Goal: Information Seeking & Learning: Get advice/opinions

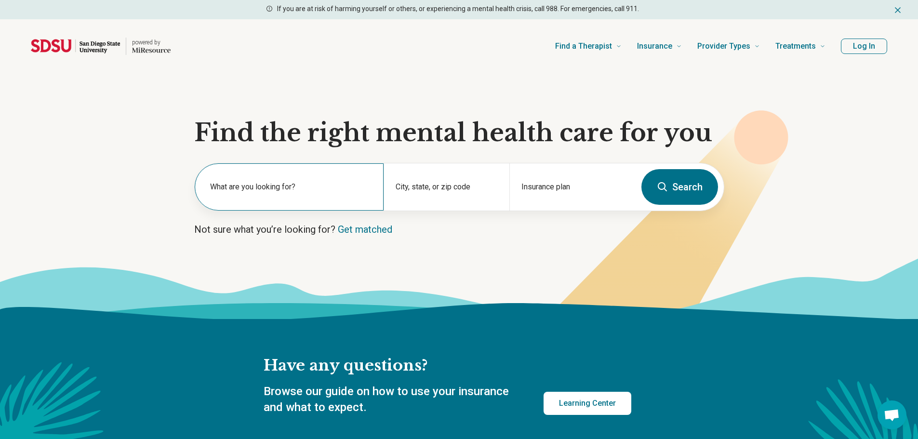
click at [299, 183] on label "What are you looking for?" at bounding box center [291, 187] width 162 height 12
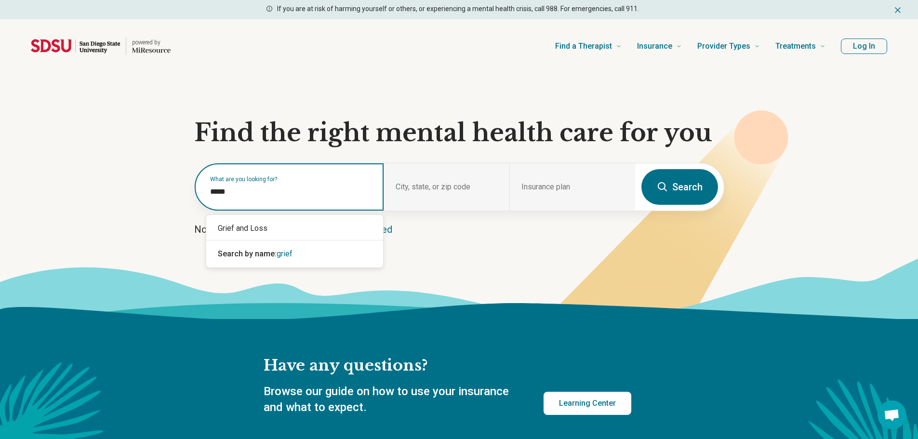
type input "*****"
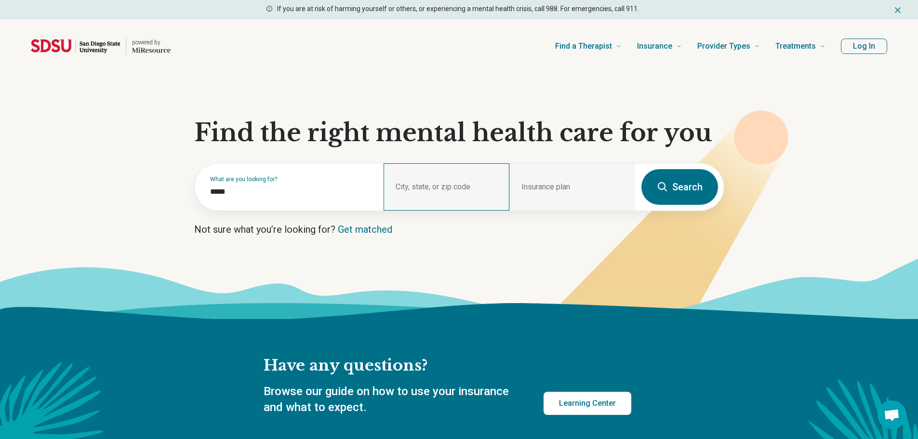
click at [424, 178] on div "City, state, or zip code" at bounding box center [447, 186] width 126 height 47
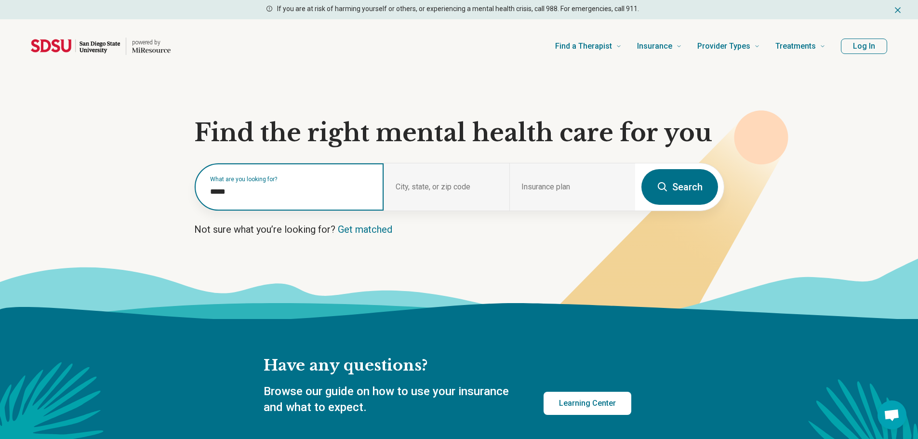
click at [319, 194] on input "*****" at bounding box center [291, 192] width 162 height 12
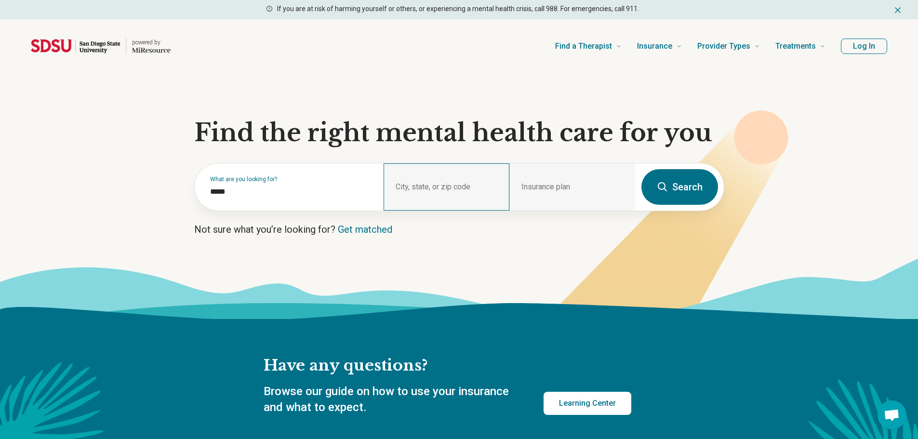
click at [414, 186] on div "City, state, or zip code" at bounding box center [447, 186] width 126 height 47
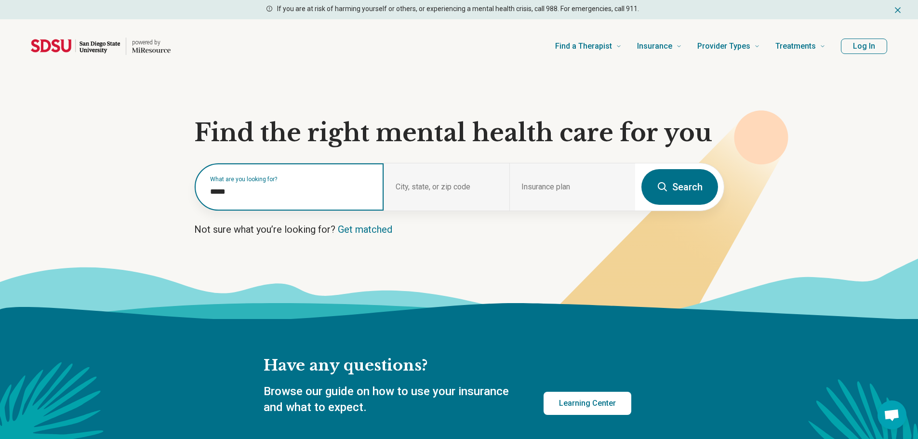
click at [356, 187] on input "*****" at bounding box center [291, 192] width 162 height 12
click at [641, 169] on button "Search" at bounding box center [679, 187] width 77 height 36
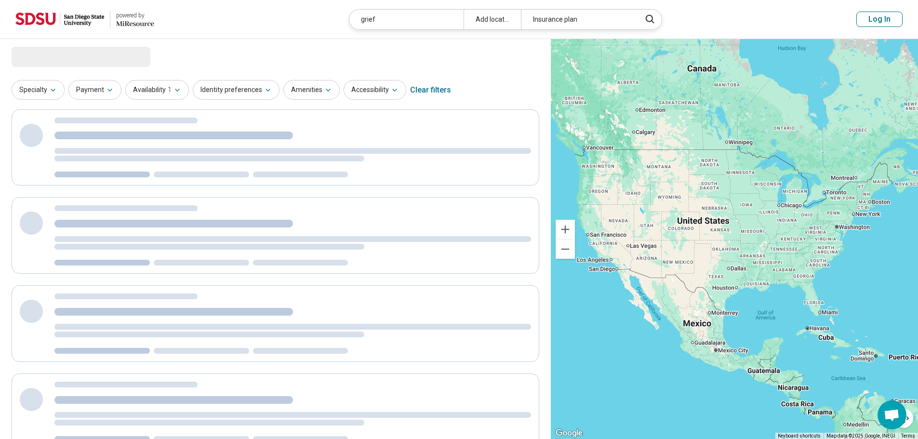
select select "***"
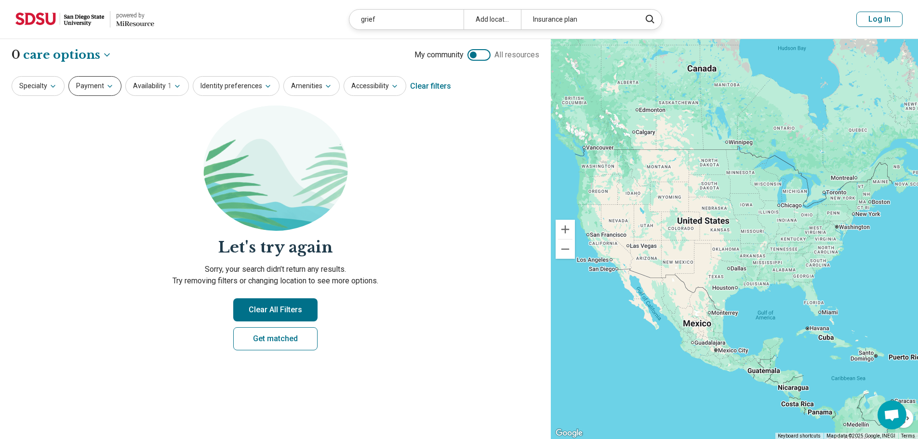
click at [87, 81] on button "Payment" at bounding box center [94, 86] width 53 height 20
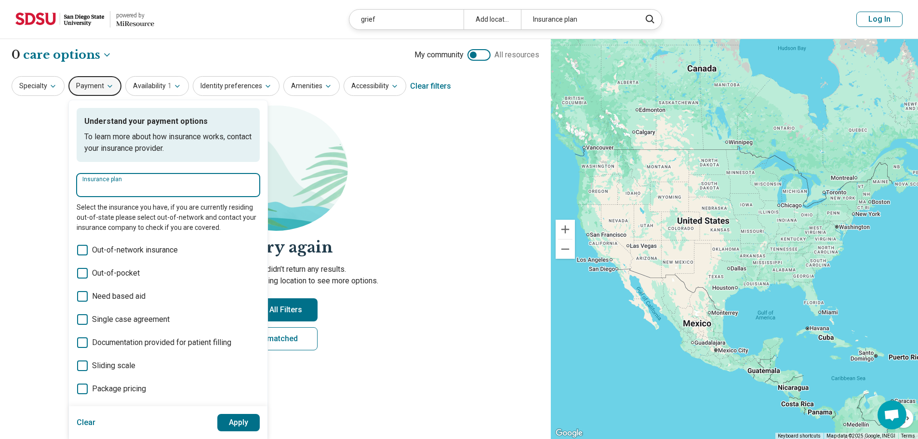
click at [131, 192] on input "Insurance plan" at bounding box center [168, 189] width 172 height 12
type input "****"
click at [115, 213] on div "Cigna" at bounding box center [108, 214] width 63 height 19
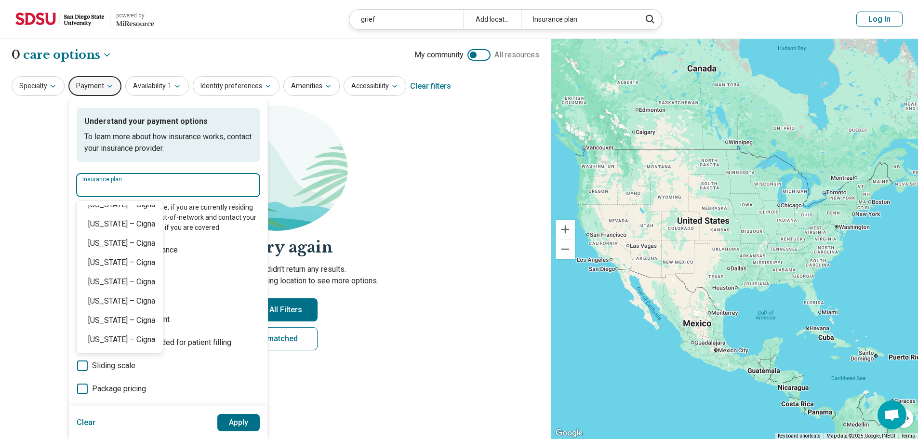
scroll to position [48, 0]
click at [133, 255] on div "[US_STATE] – Cigna" at bounding box center [120, 262] width 86 height 19
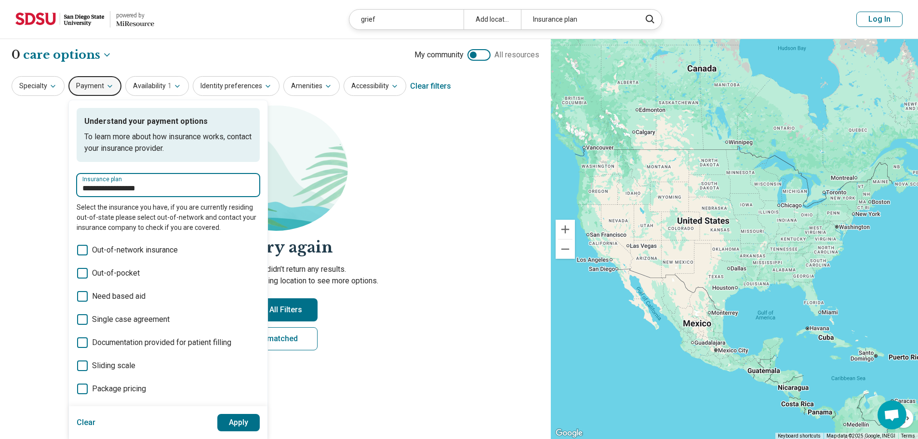
type input "**********"
click at [233, 416] on button "Apply" at bounding box center [238, 422] width 43 height 17
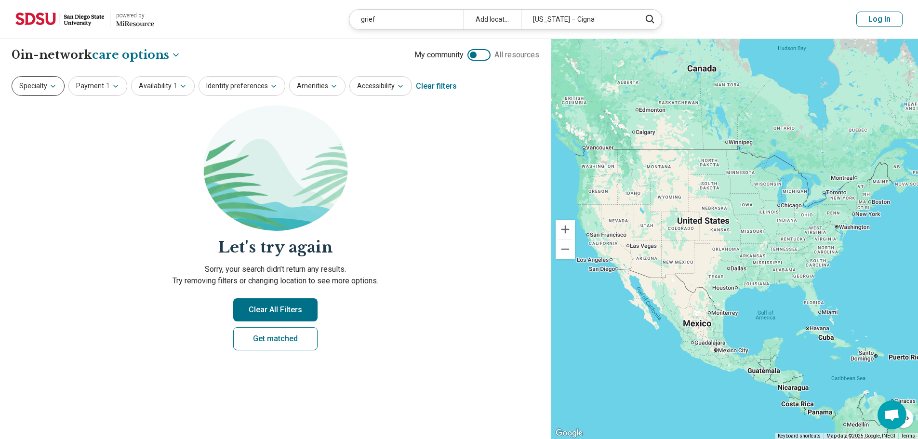
click at [37, 91] on button "Specialty" at bounding box center [38, 86] width 53 height 20
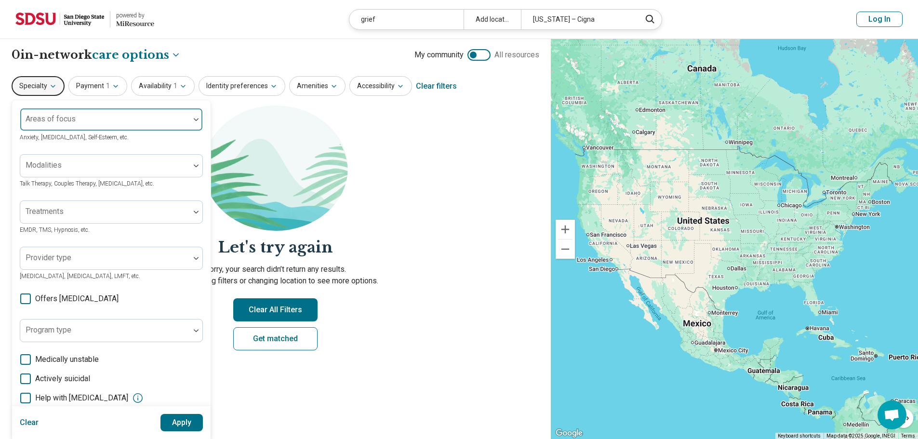
click at [89, 122] on div at bounding box center [105, 123] width 162 height 13
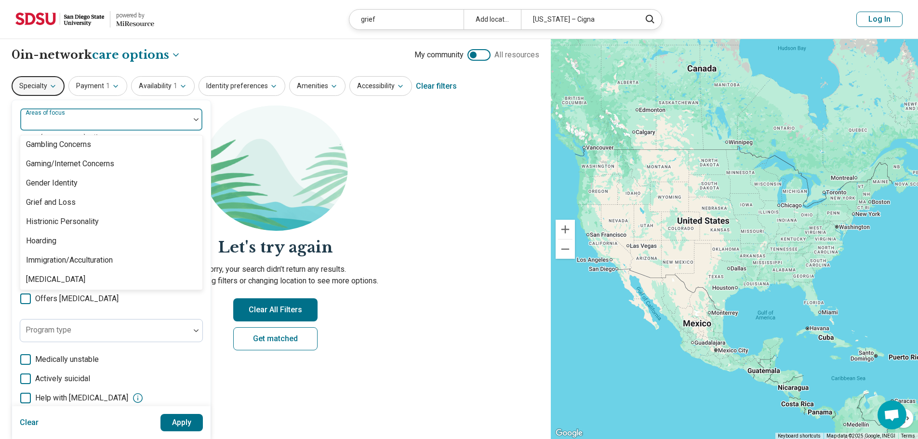
scroll to position [771, 0]
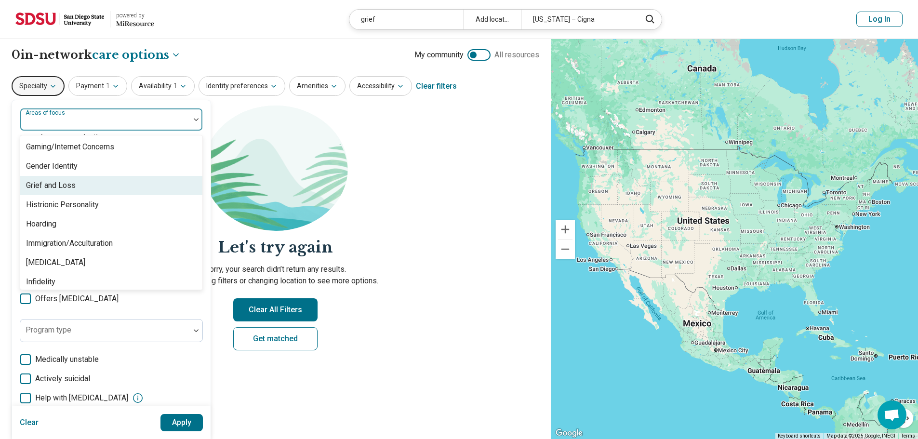
click at [92, 183] on div "Grief and Loss" at bounding box center [111, 185] width 182 height 19
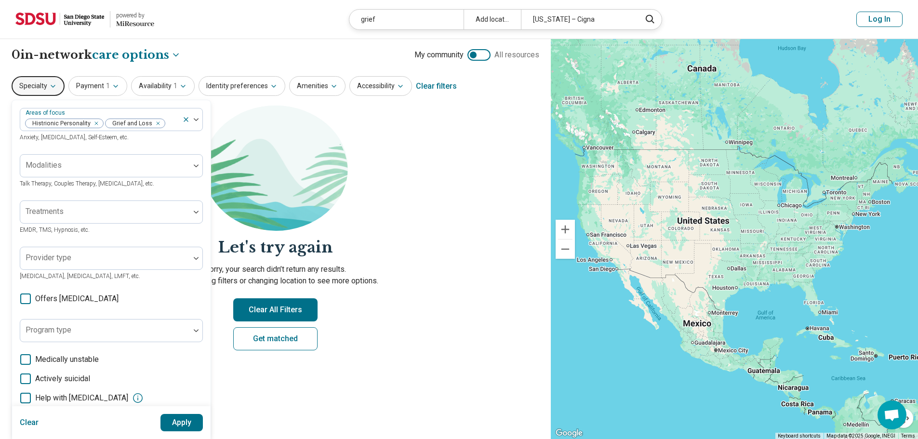
click at [205, 156] on div "Areas of focus Histrionic Personality Grief and Loss Anxiety, [MEDICAL_DATA], S…" at bounding box center [111, 296] width 199 height 392
click at [94, 124] on icon "Remove [object Object]" at bounding box center [94, 123] width 7 height 7
click at [187, 422] on button "Apply" at bounding box center [181, 422] width 43 height 17
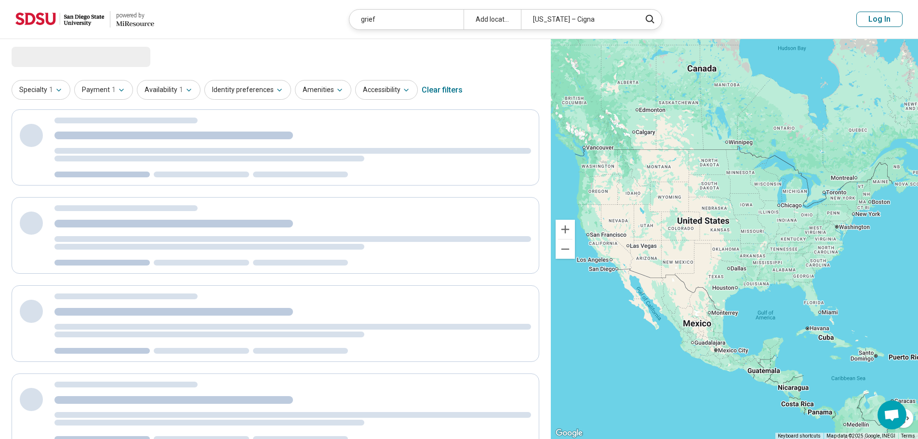
select select "***"
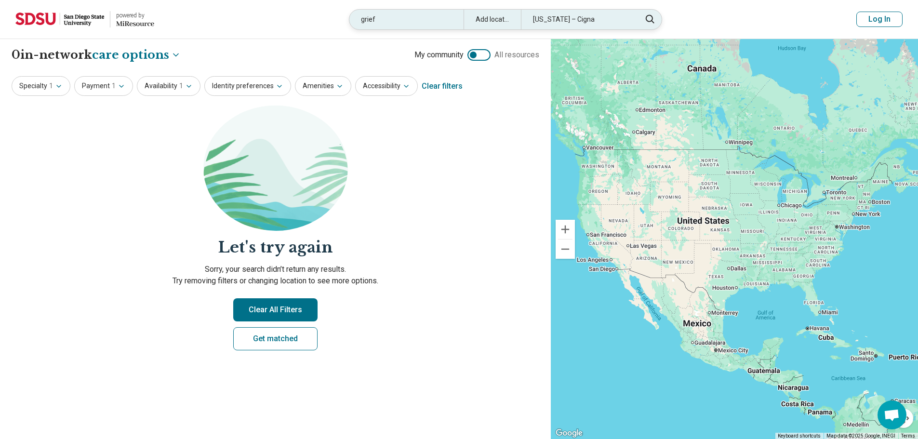
click at [418, 21] on div "grief" at bounding box center [406, 20] width 114 height 20
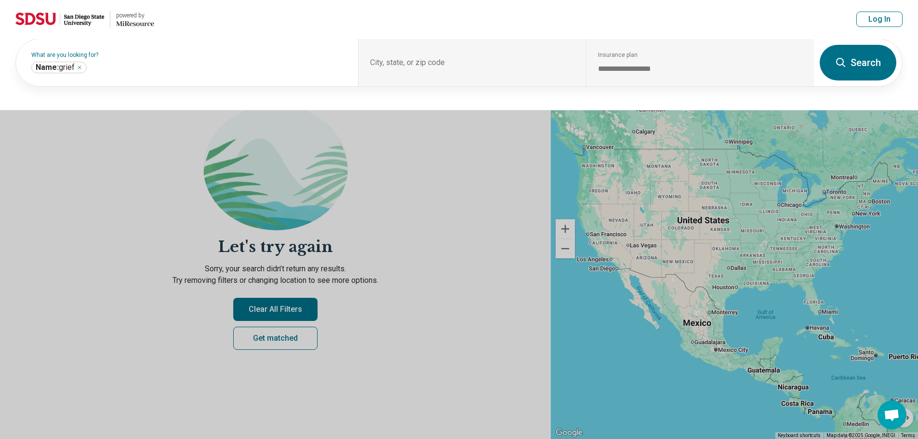
click at [418, 21] on header "powered by Miresource logo grief Add location [US_STATE] – Cigna Log In" at bounding box center [459, 19] width 918 height 39
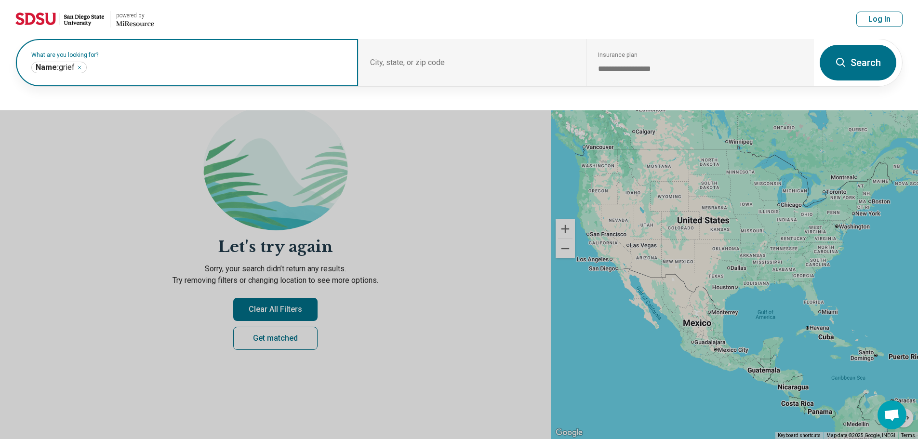
click at [236, 63] on input "text" at bounding box center [218, 68] width 258 height 12
click at [236, 64] on input "text" at bounding box center [218, 68] width 258 height 12
click at [80, 69] on icon "Remove" at bounding box center [80, 68] width 6 height 6
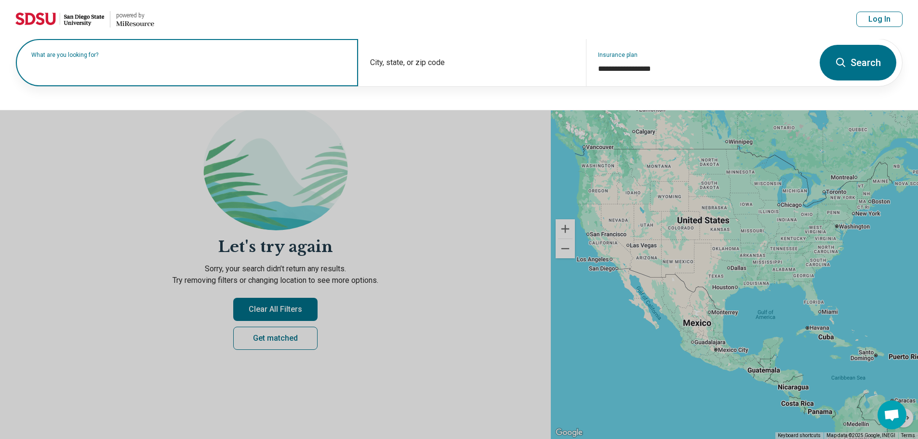
click at [855, 64] on button "Search" at bounding box center [858, 63] width 77 height 36
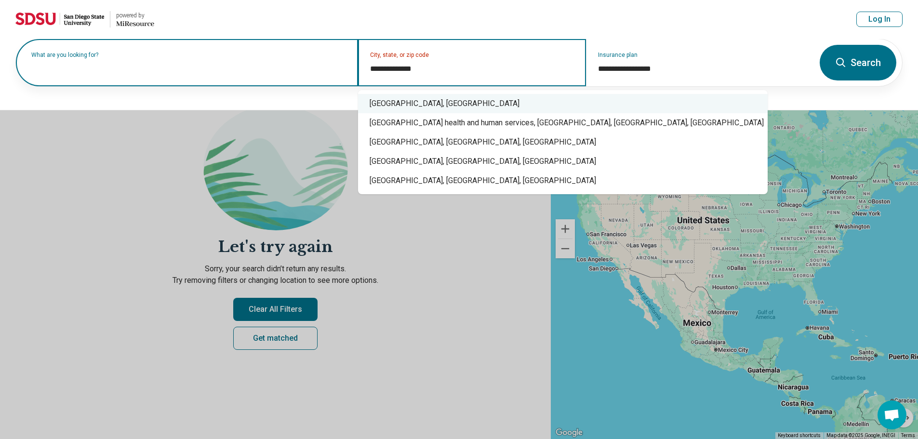
click at [496, 105] on div "[GEOGRAPHIC_DATA], [GEOGRAPHIC_DATA]" at bounding box center [563, 103] width 410 height 19
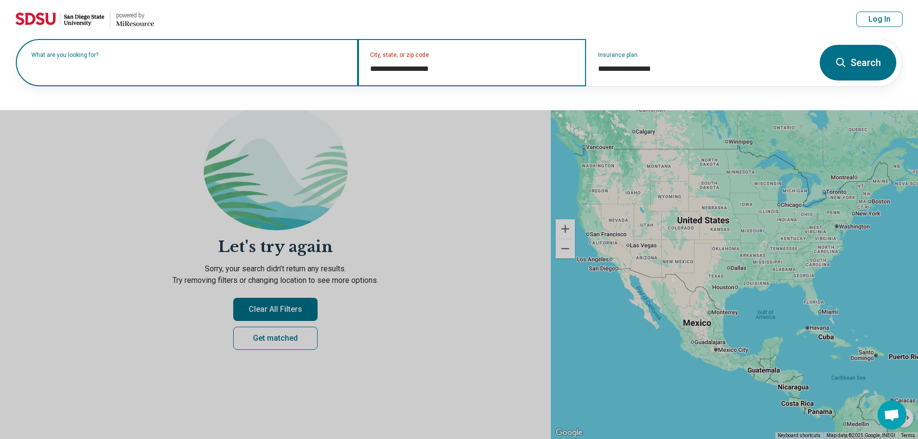
type input "**********"
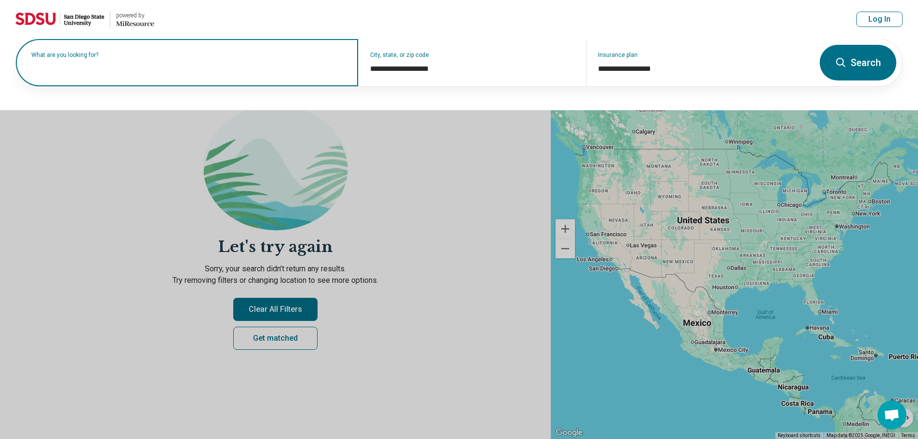
click at [876, 55] on button "Search" at bounding box center [858, 63] width 77 height 36
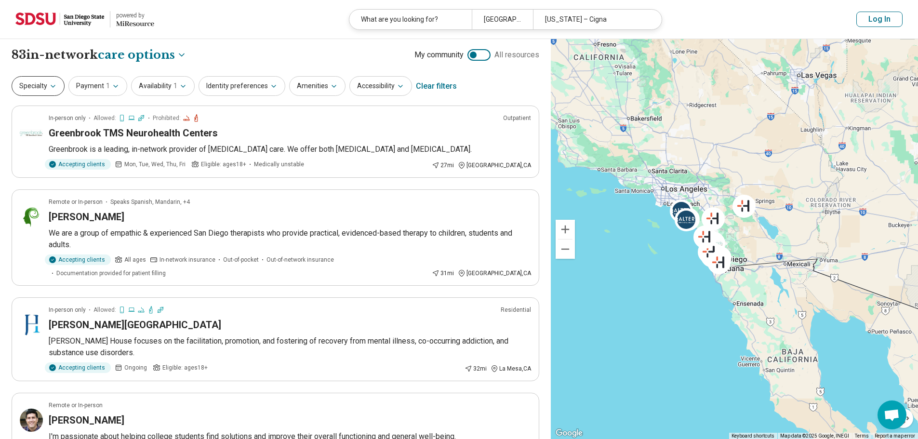
click at [50, 90] on icon "button" at bounding box center [53, 86] width 8 height 8
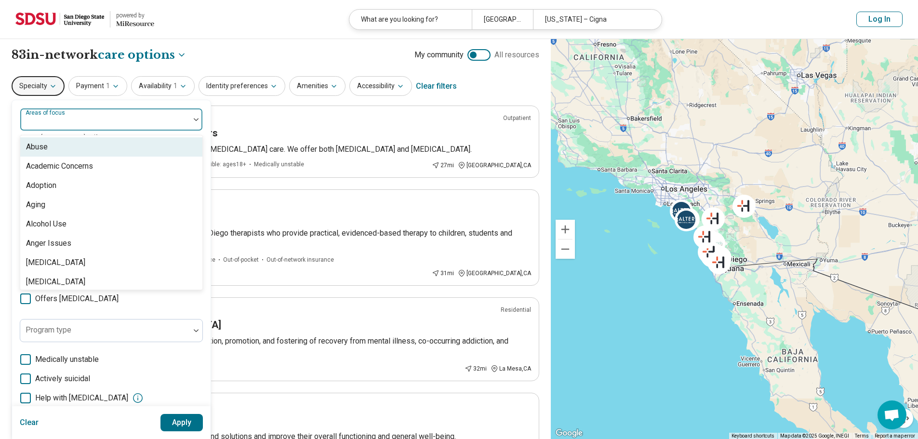
click at [66, 120] on div "Areas of focus" at bounding box center [111, 119] width 183 height 23
type input "**"
click at [71, 148] on div "Grief and Loss" at bounding box center [51, 147] width 50 height 12
click at [189, 420] on button "Apply" at bounding box center [181, 422] width 43 height 17
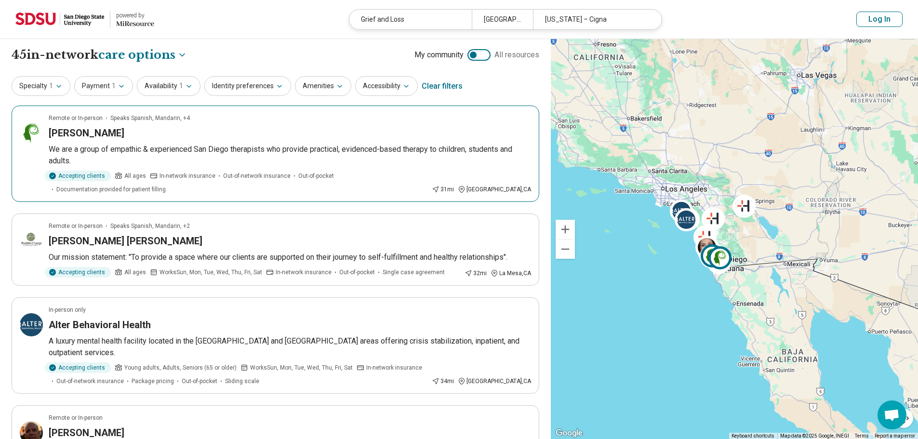
click at [85, 133] on h3 "[PERSON_NAME]" at bounding box center [87, 132] width 76 height 13
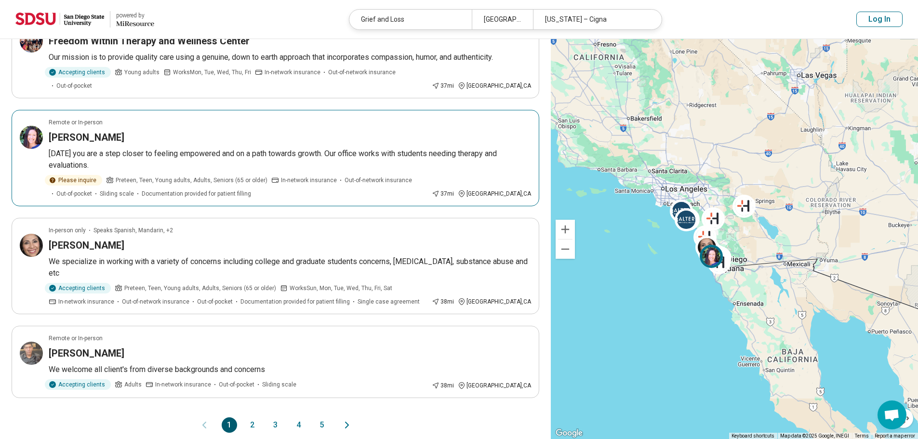
scroll to position [771, 0]
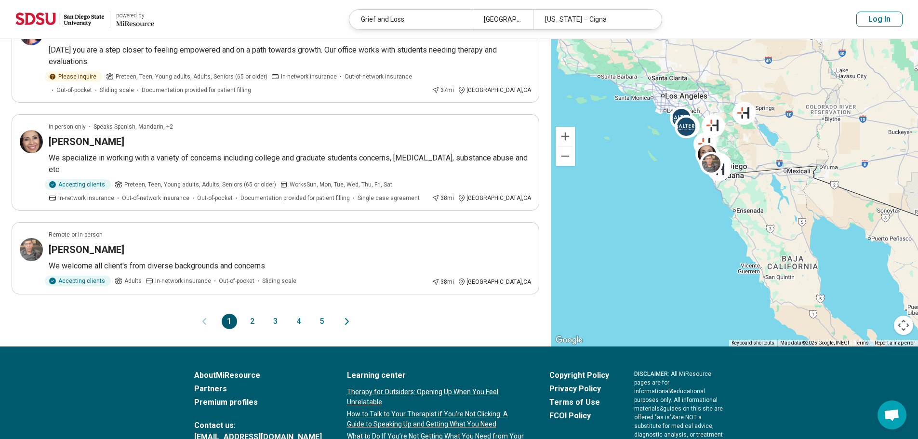
click at [252, 314] on button "2" at bounding box center [252, 321] width 15 height 15
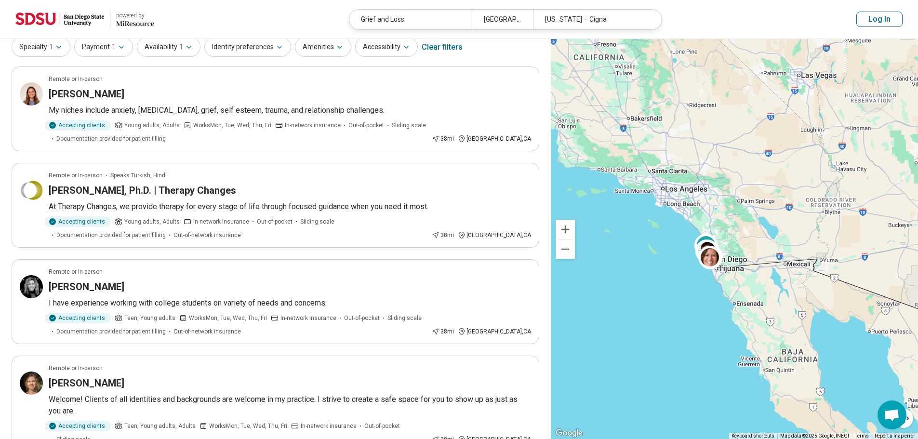
scroll to position [0, 0]
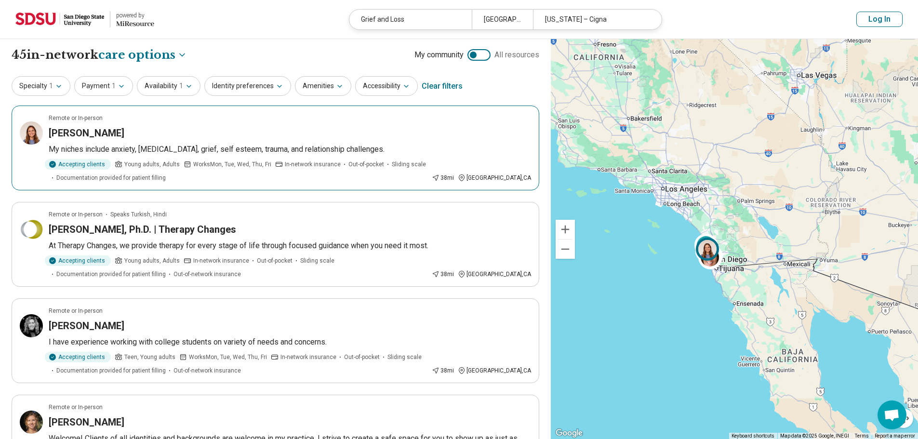
click at [97, 131] on h3 "[PERSON_NAME]" at bounding box center [87, 132] width 76 height 13
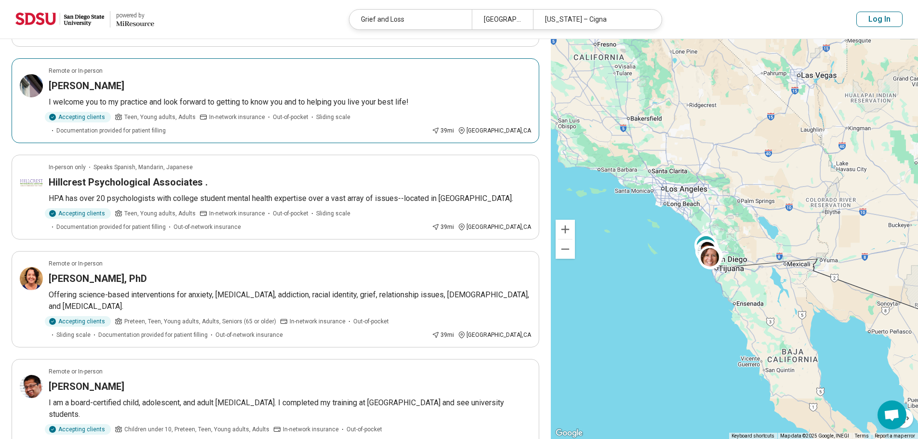
scroll to position [675, 0]
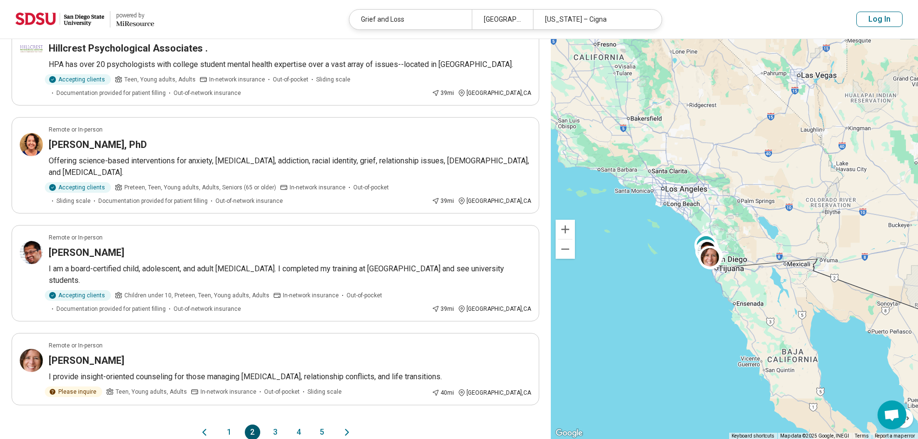
click at [275, 425] on button "3" at bounding box center [275, 432] width 15 height 15
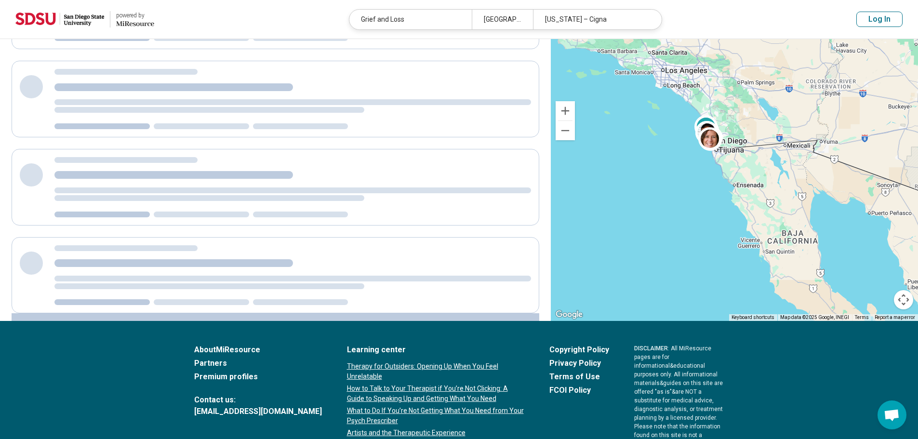
scroll to position [0, 0]
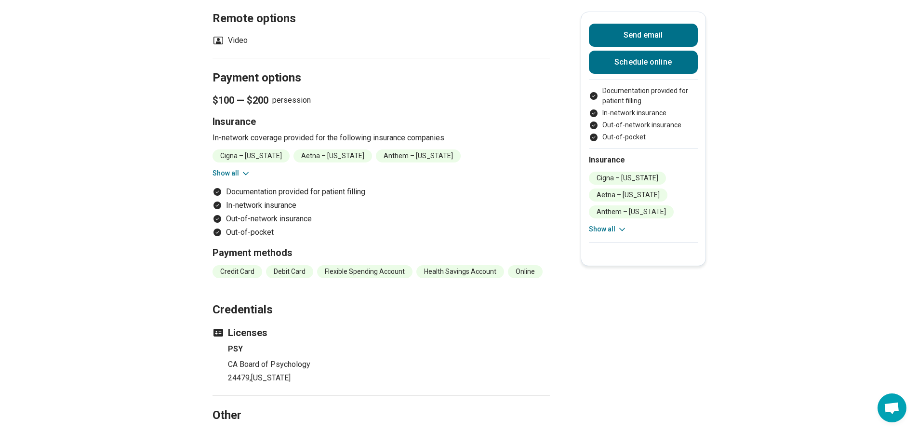
scroll to position [1060, 0]
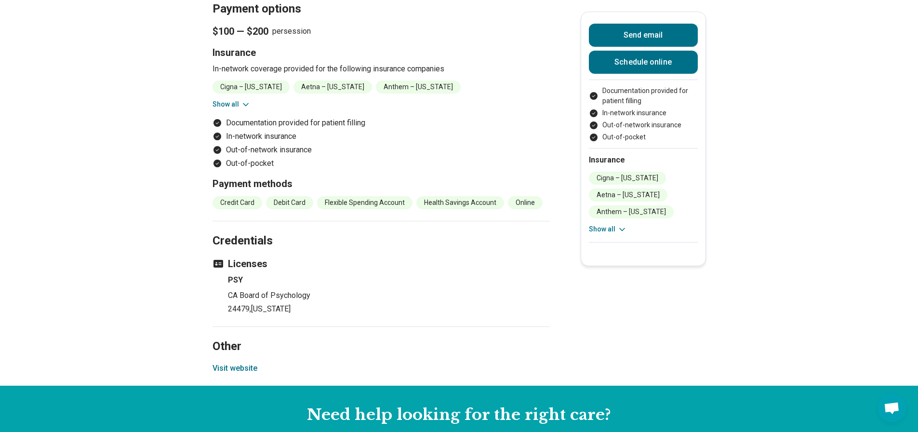
click at [227, 362] on button "Visit website" at bounding box center [235, 368] width 45 height 12
